Goal: Feedback & Contribution: Submit feedback/report problem

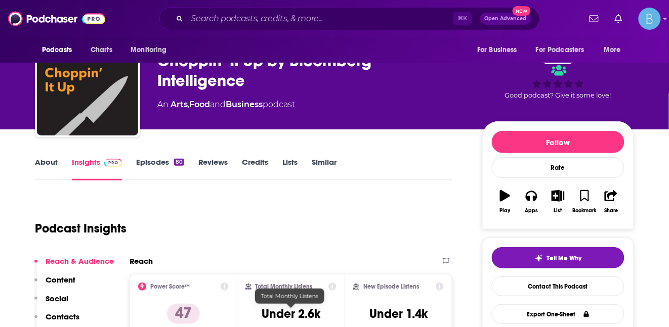
scroll to position [93, 0]
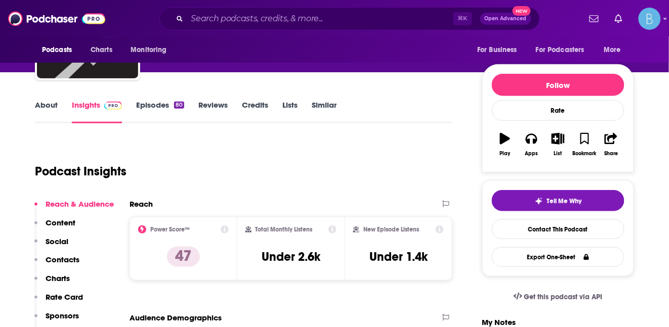
click at [74, 259] on p "Contacts" at bounding box center [63, 260] width 34 height 10
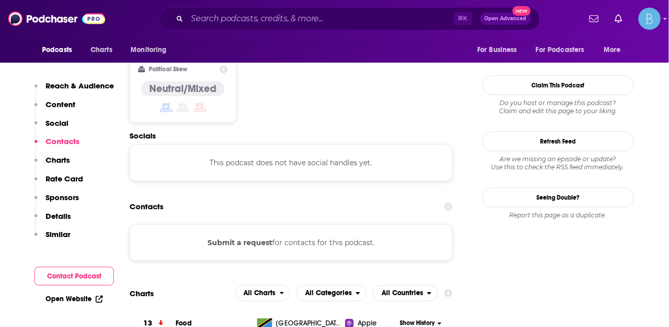
scroll to position [720, 0]
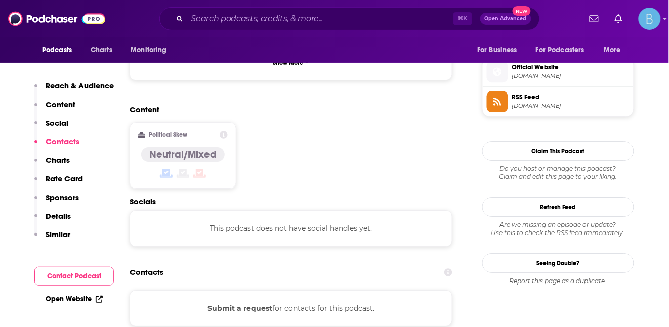
click at [256, 303] on button "Submit a request" at bounding box center [239, 308] width 65 height 11
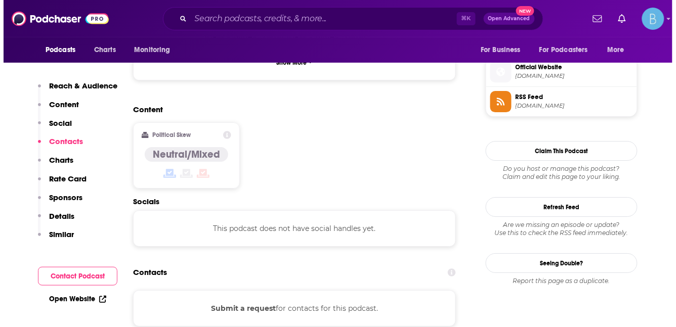
scroll to position [0, 0]
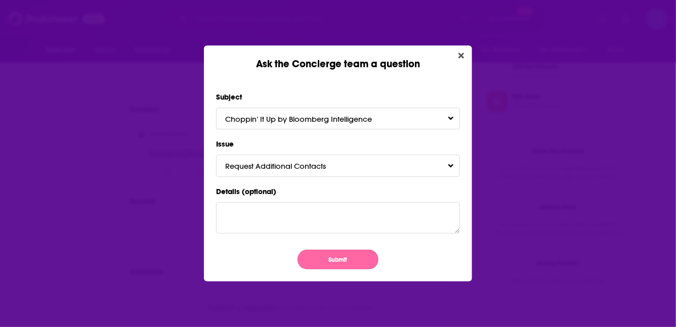
click at [329, 264] on button "Submit" at bounding box center [338, 260] width 81 height 20
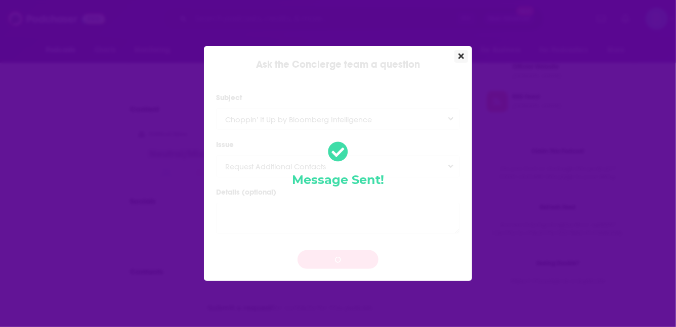
click at [463, 56] on icon "Close" at bounding box center [461, 56] width 6 height 8
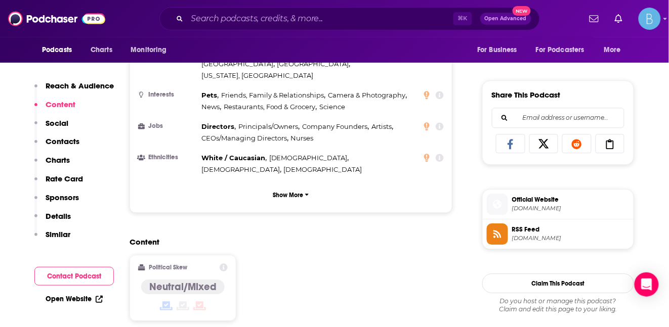
scroll to position [637, 0]
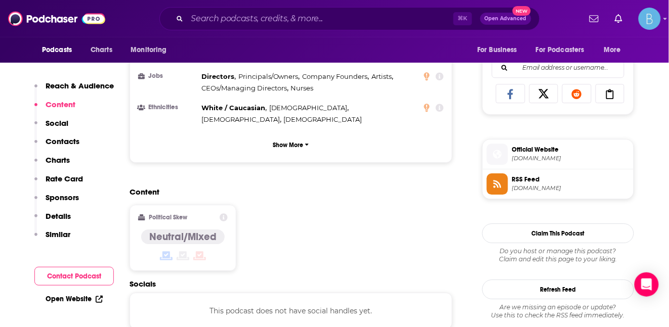
click at [544, 190] on span "[DOMAIN_NAME]" at bounding box center [570, 189] width 117 height 8
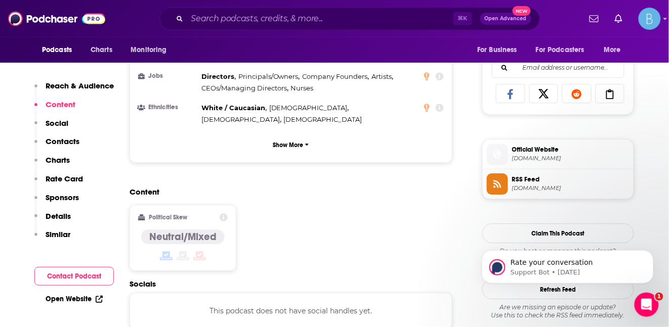
scroll to position [0, 0]
click at [647, 306] on icon "Open Intercom Messenger" at bounding box center [645, 304] width 17 height 17
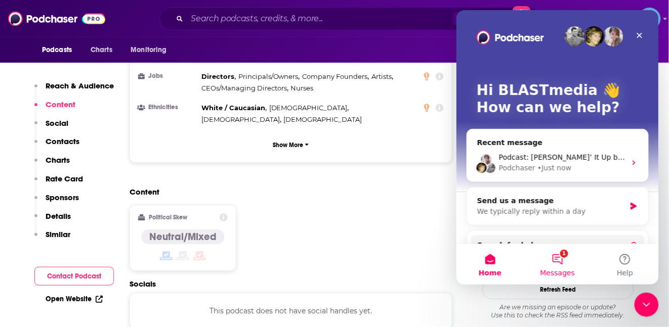
click at [559, 259] on button "1 Messages" at bounding box center [556, 264] width 67 height 40
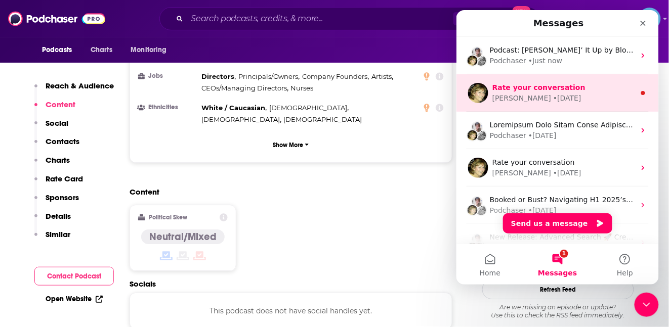
click at [543, 87] on span "Rate your conversation" at bounding box center [538, 87] width 93 height 8
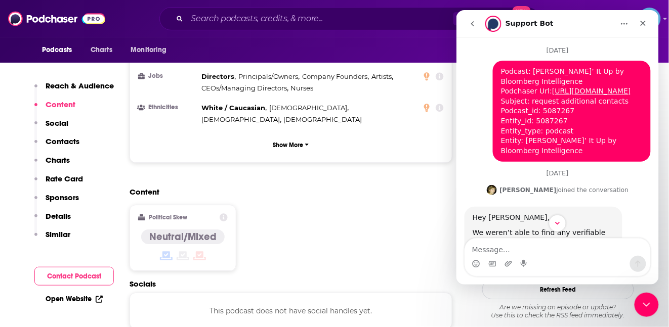
scroll to position [18, 0]
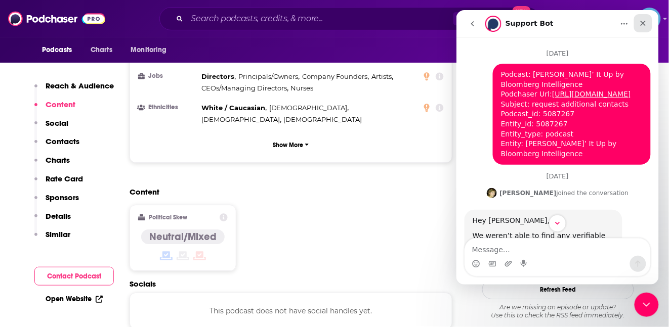
click at [647, 20] on div "Close" at bounding box center [643, 23] width 18 height 18
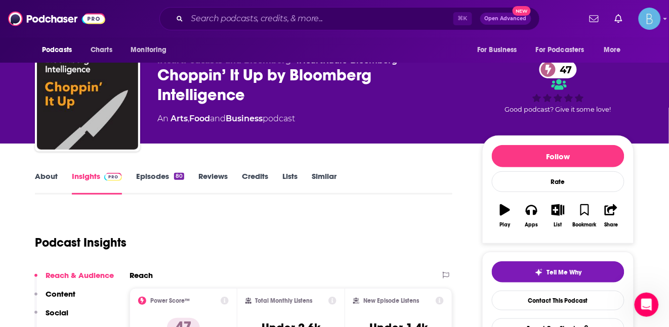
scroll to position [0, 0]
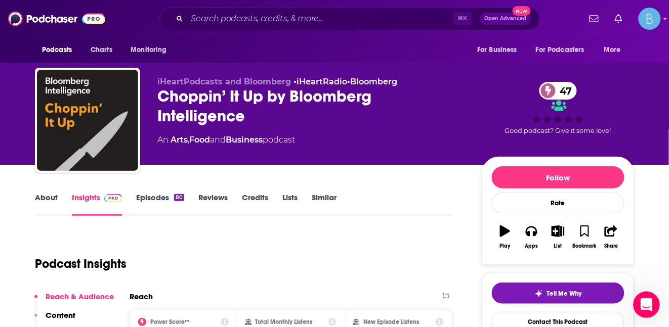
click at [649, 312] on div "Open Intercom Messenger" at bounding box center [644, 303] width 33 height 33
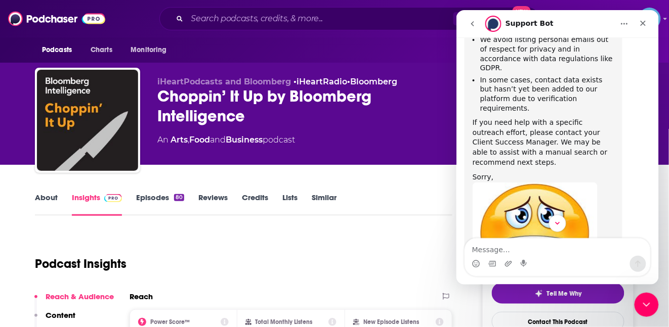
scroll to position [325, 0]
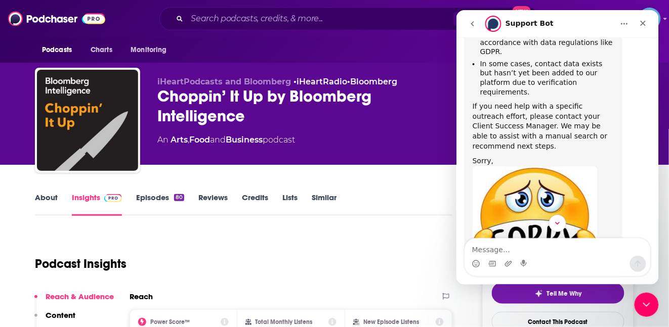
click at [300, 261] on div "Podcast Insights" at bounding box center [239, 258] width 409 height 52
click at [643, 21] on icon "Close" at bounding box center [643, 23] width 8 height 8
